Goal: Task Accomplishment & Management: Use online tool/utility

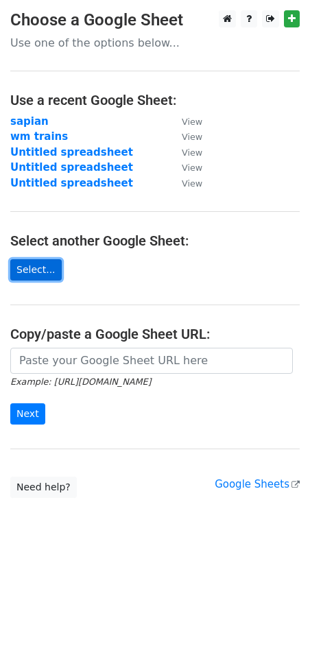
click at [27, 260] on link "Select..." at bounding box center [35, 269] width 51 height 21
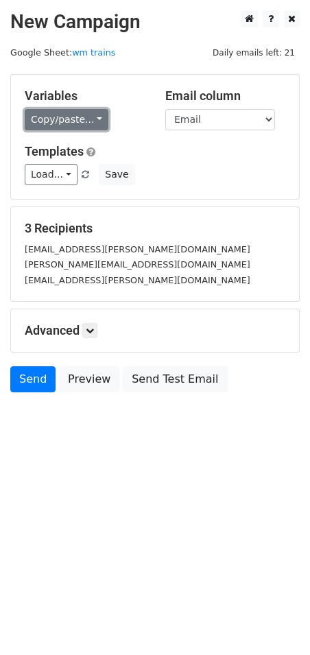
click at [87, 118] on link "Copy/paste..." at bounding box center [67, 119] width 84 height 21
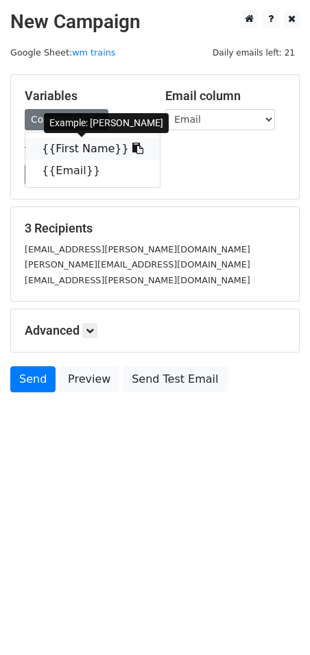
click at [88, 145] on link "{{First Name}}" at bounding box center [92, 149] width 134 height 22
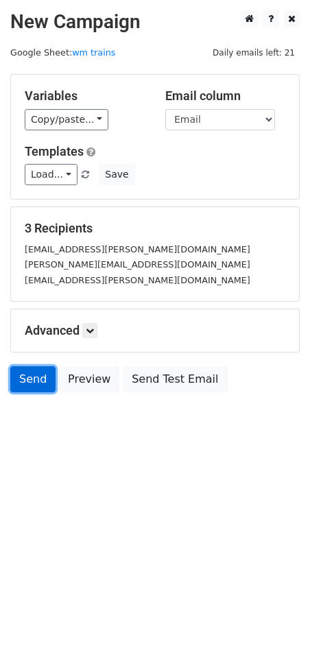
click at [43, 382] on link "Send" at bounding box center [32, 379] width 45 height 26
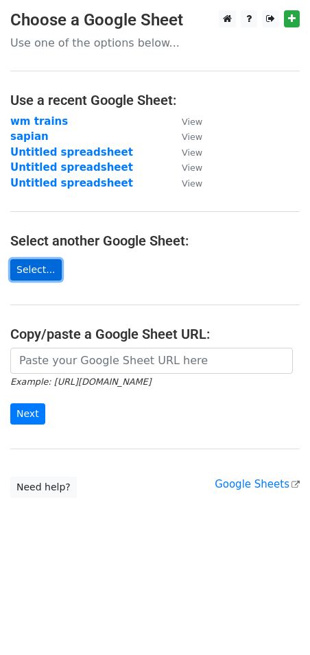
click at [30, 267] on link "Select..." at bounding box center [35, 269] width 51 height 21
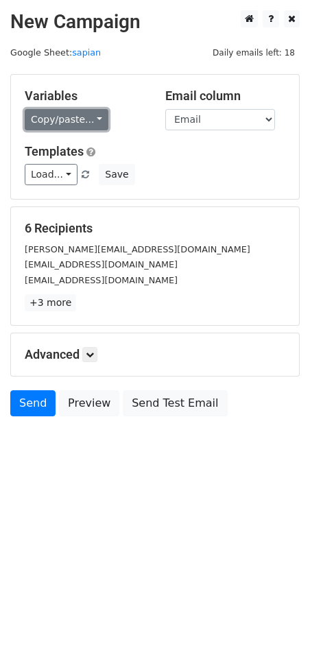
click at [82, 114] on link "Copy/paste..." at bounding box center [67, 119] width 84 height 21
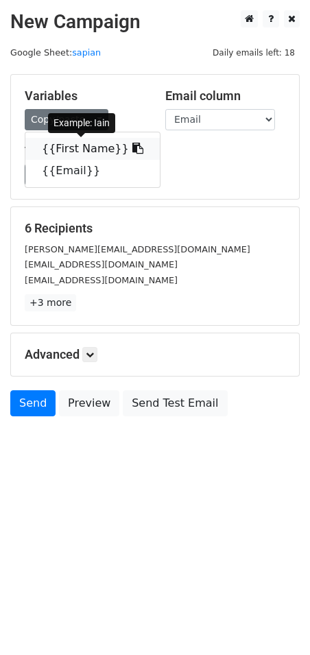
click at [132, 147] on icon at bounding box center [137, 148] width 11 height 11
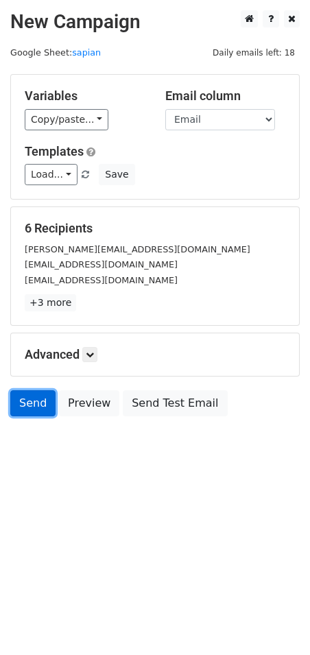
click at [32, 408] on link "Send" at bounding box center [32, 403] width 45 height 26
